Goal: Task Accomplishment & Management: Complete application form

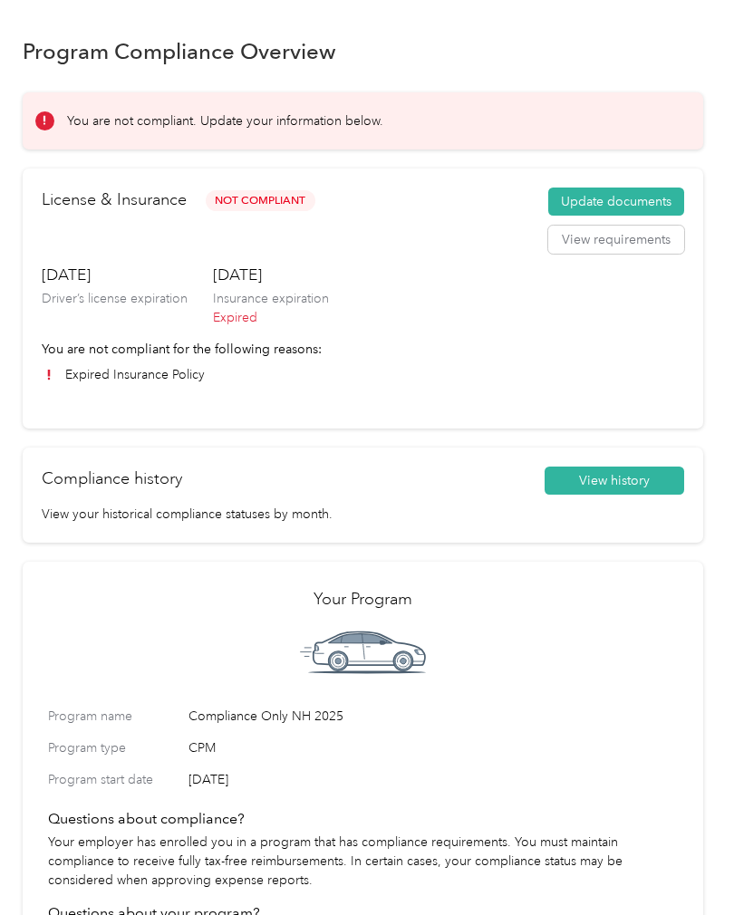
click at [634, 197] on button "Update documents" at bounding box center [616, 202] width 136 height 29
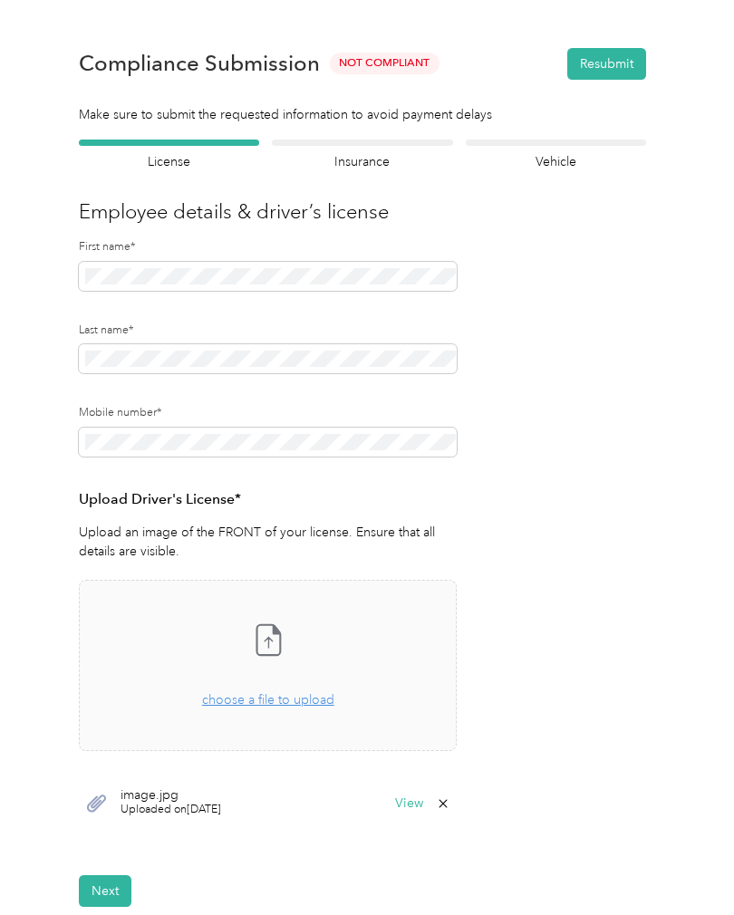
click at [313, 700] on span "choose a file to upload" at bounding box center [268, 700] width 132 height 15
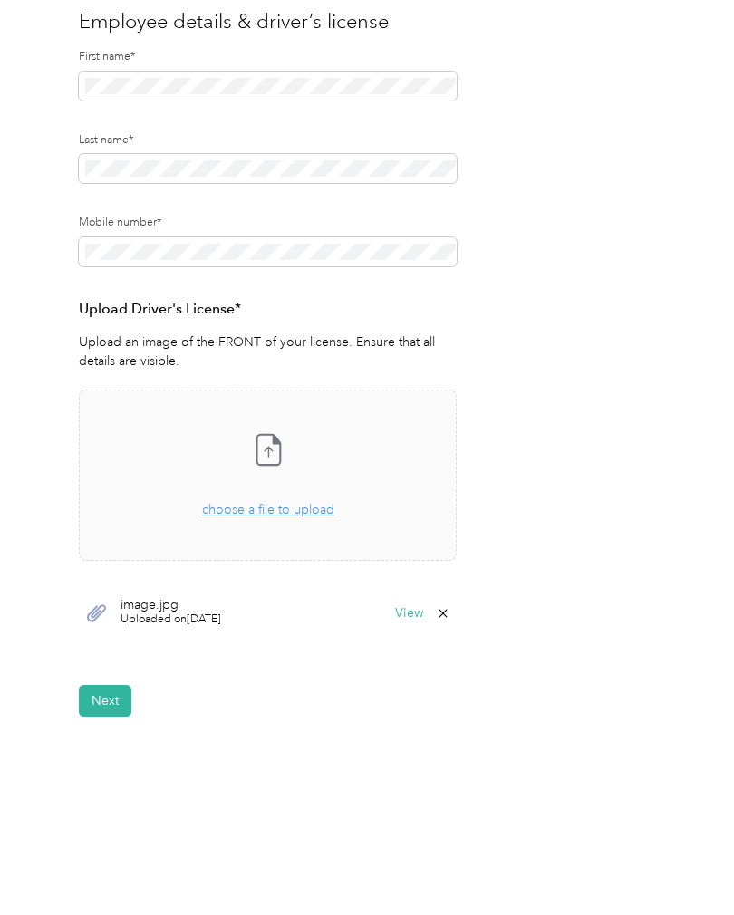
scroll to position [189, 0]
click at [104, 691] on button "Next" at bounding box center [105, 702] width 53 height 32
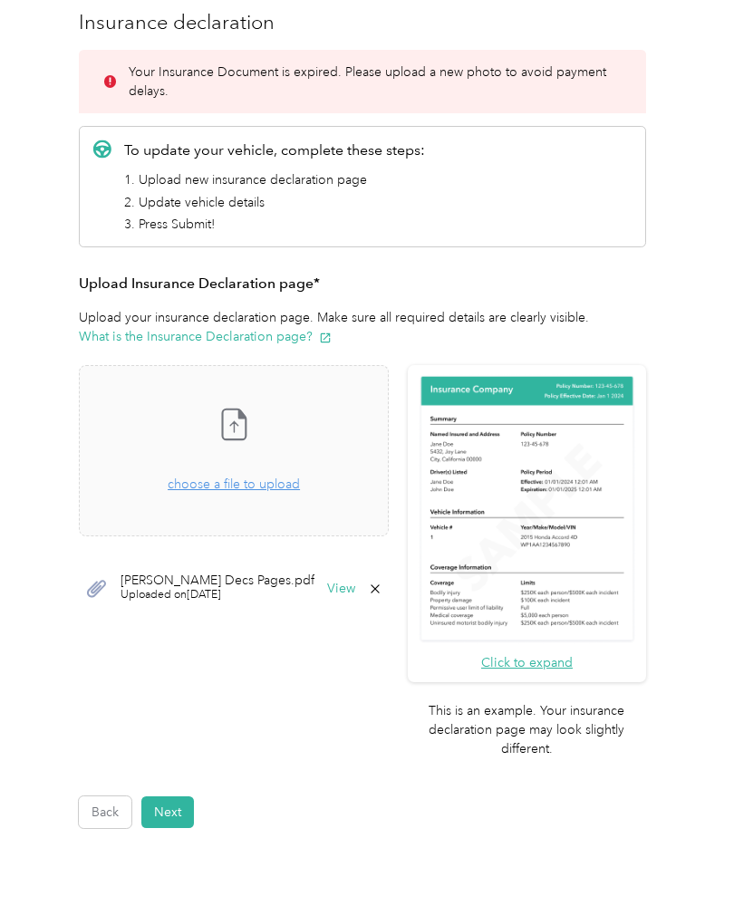
click at [208, 478] on span "choose a file to upload" at bounding box center [234, 484] width 132 height 15
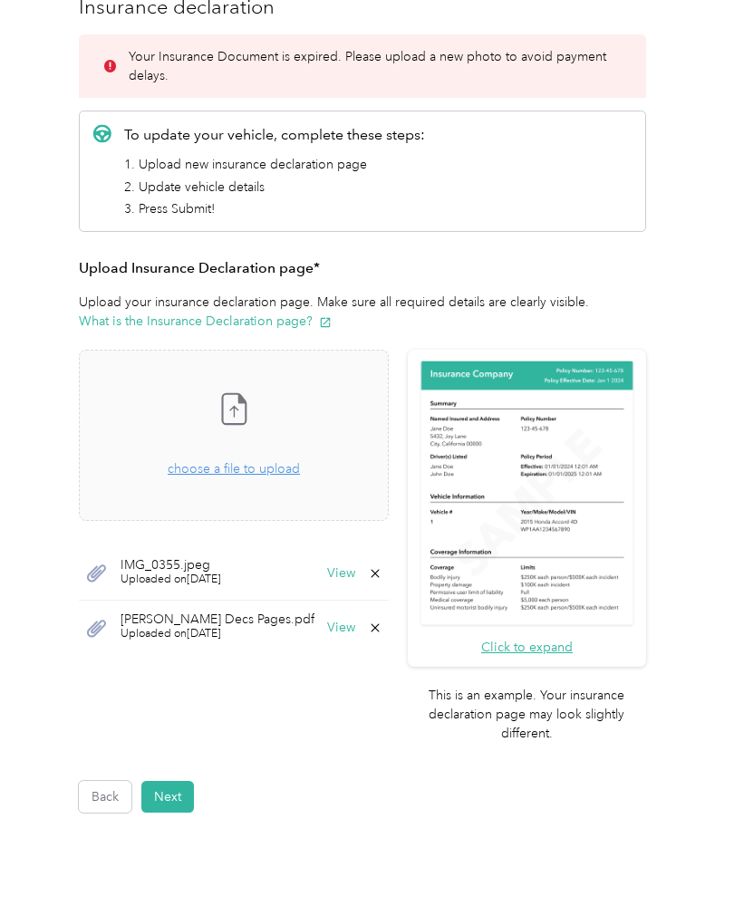
scroll to position [206, 0]
click at [188, 800] on button "Next" at bounding box center [167, 796] width 53 height 32
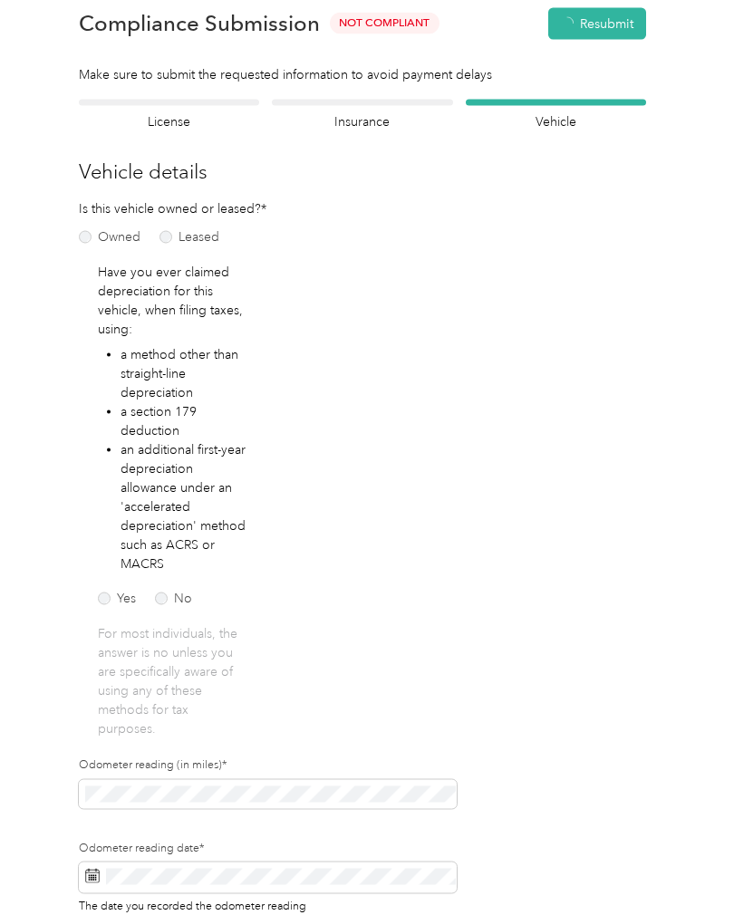
scroll to position [1, 0]
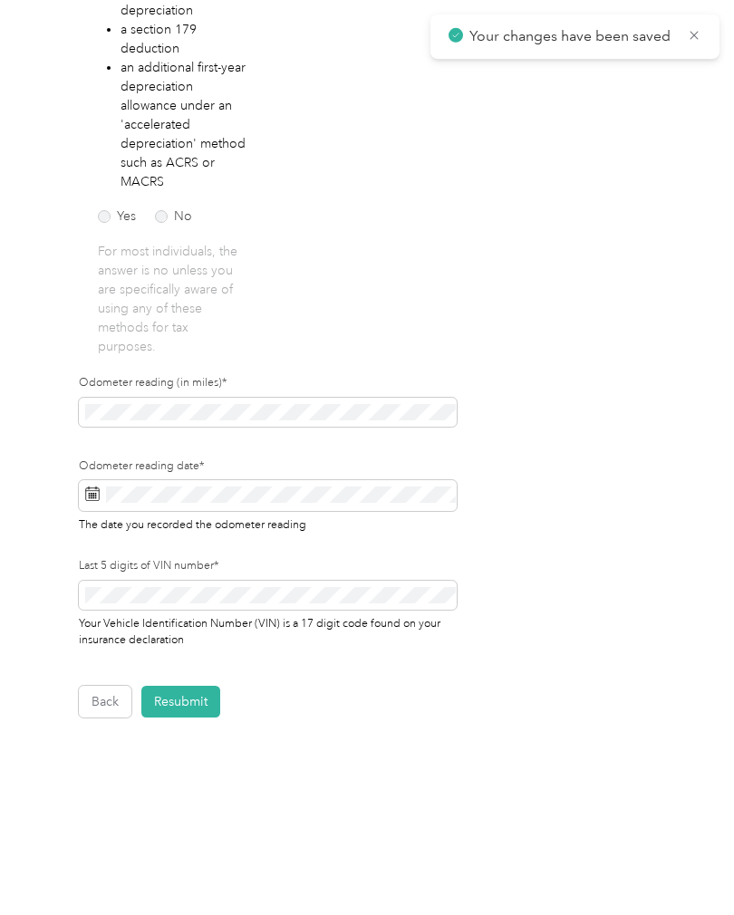
click at [201, 694] on button "Resubmit" at bounding box center [180, 702] width 79 height 32
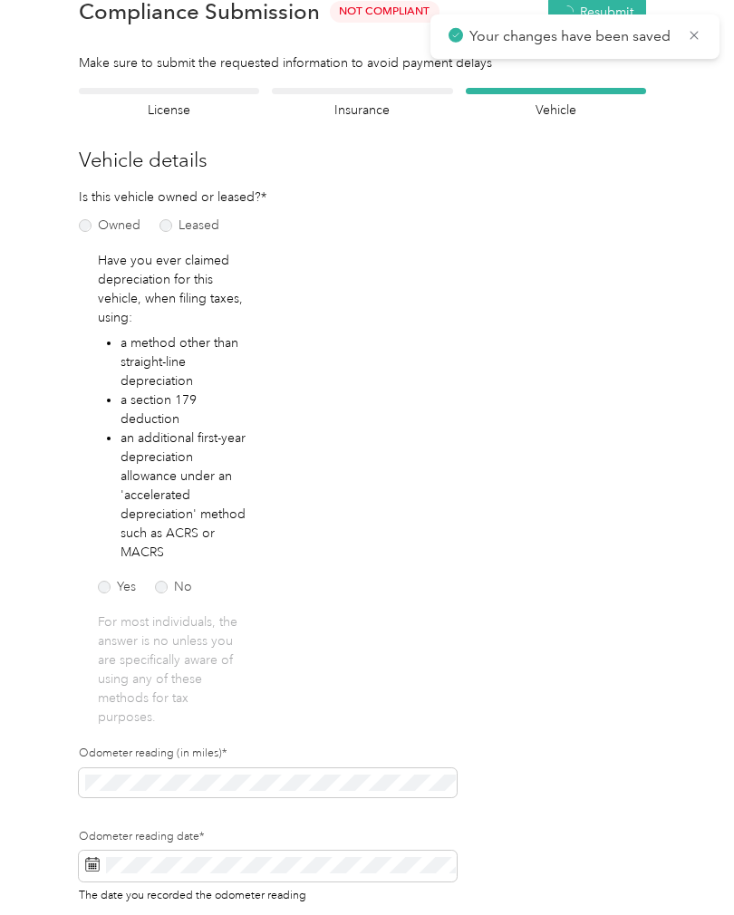
scroll to position [22, 0]
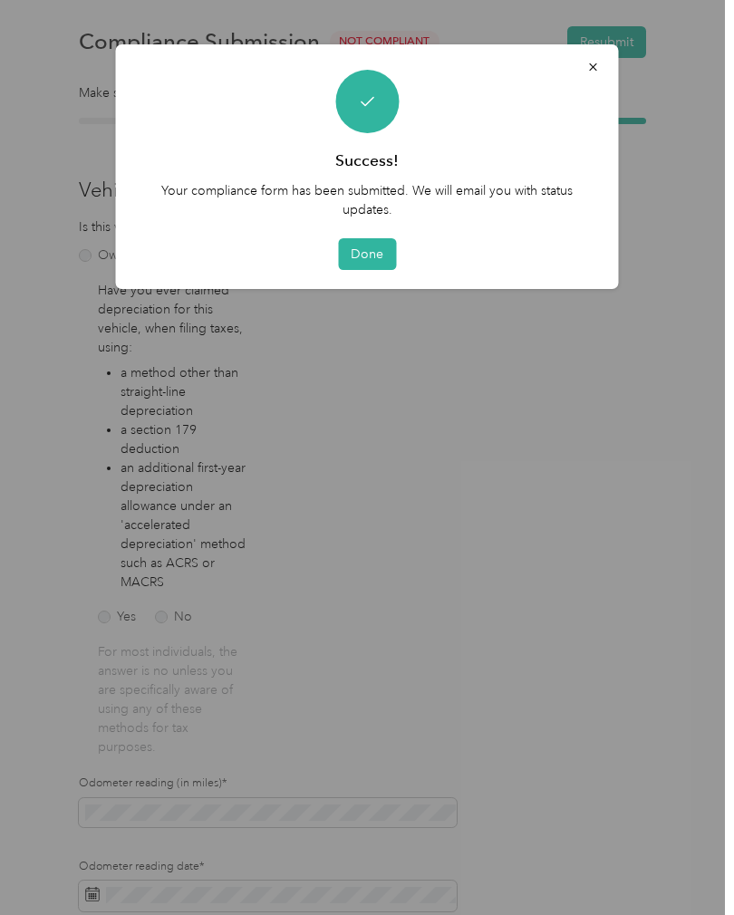
click at [379, 240] on button "Done" at bounding box center [367, 254] width 58 height 32
